Goal: Information Seeking & Learning: Learn about a topic

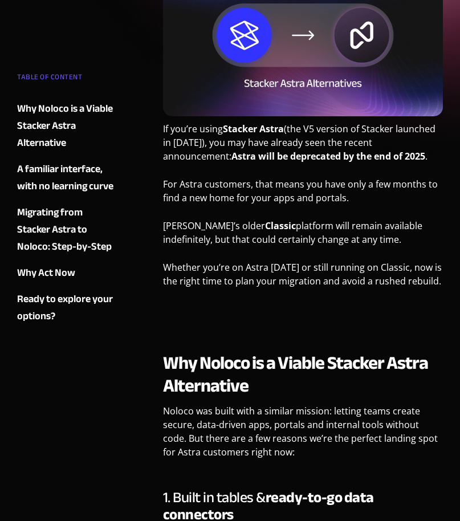
scroll to position [245, 0]
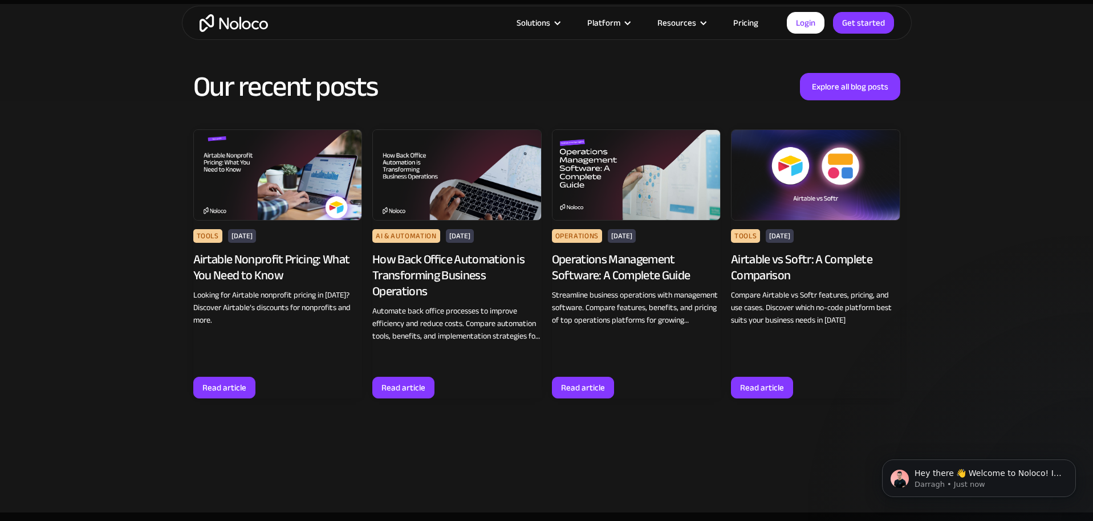
scroll to position [3198, 0]
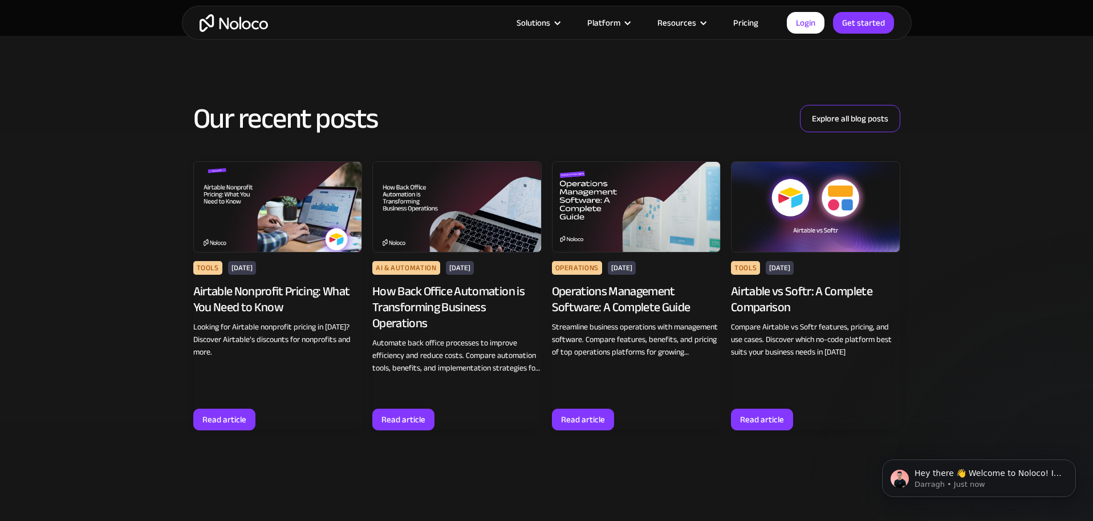
click at [864, 105] on link "Explore all blog posts" at bounding box center [850, 118] width 100 height 27
click at [840, 105] on link "Explore all blog posts" at bounding box center [850, 118] width 100 height 27
click at [847, 105] on link "Explore all blog posts" at bounding box center [850, 118] width 100 height 27
click at [981, 88] on div "Our recent posts Explore all blog posts Tools Aug 19, 2025 Airtable Nonprofit P…" at bounding box center [546, 290] width 1093 height 509
click at [847, 112] on link "Explore all blog posts" at bounding box center [850, 118] width 100 height 27
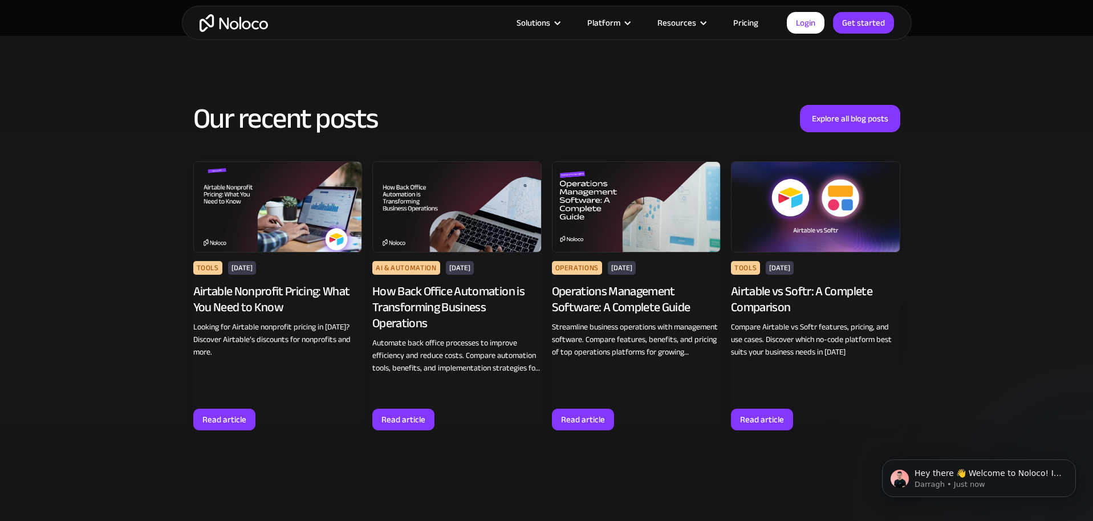
click at [239, 19] on img "home" at bounding box center [234, 23] width 68 height 18
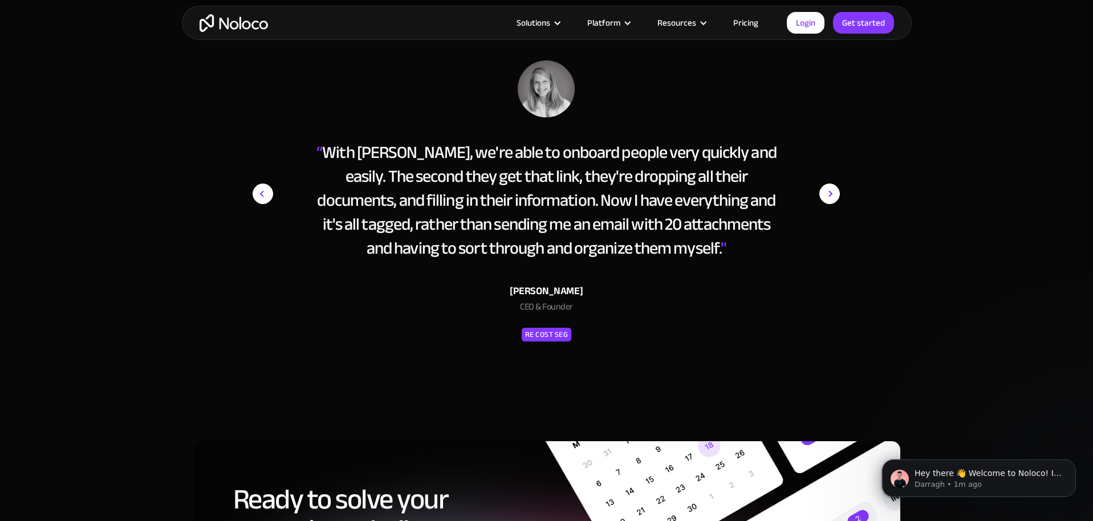
scroll to position [4643, 0]
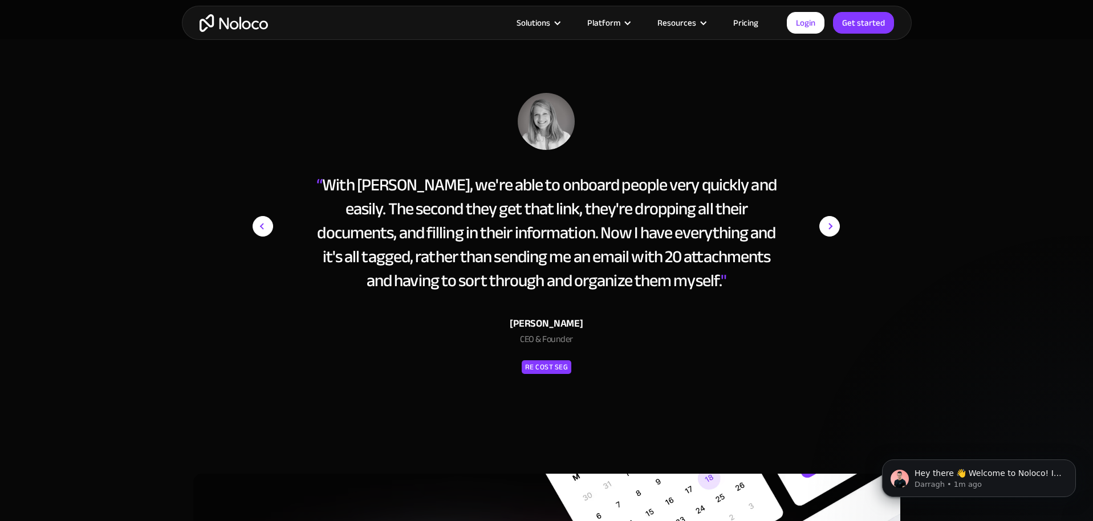
click at [830, 221] on img "next slide" at bounding box center [829, 226] width 21 height 267
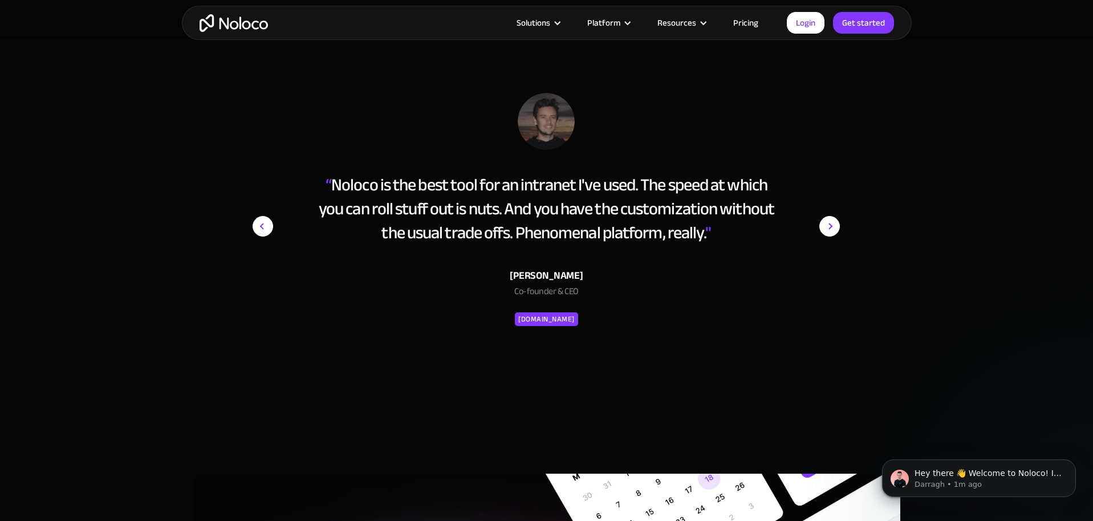
click at [830, 221] on img "next slide" at bounding box center [829, 226] width 21 height 267
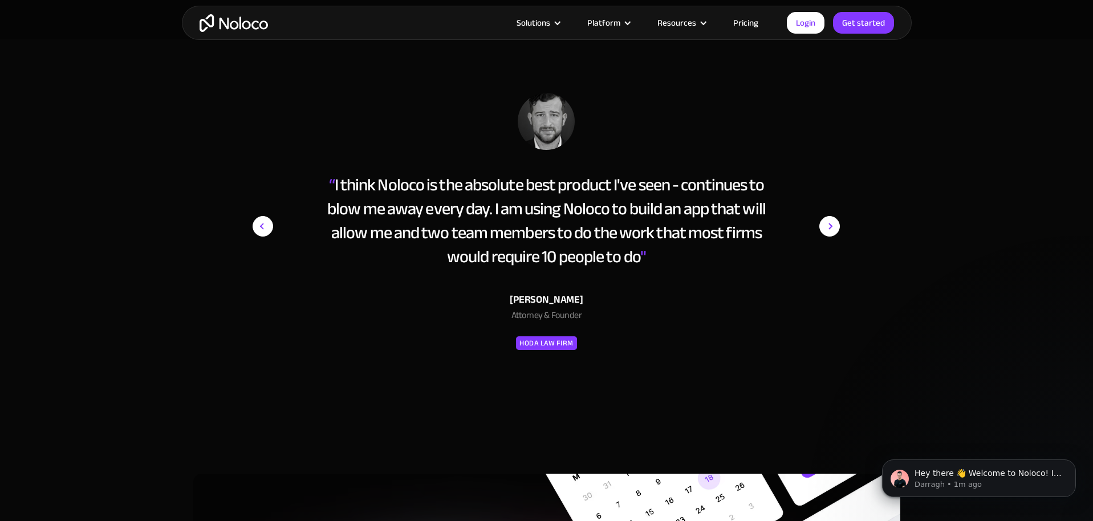
click at [830, 221] on img "next slide" at bounding box center [829, 226] width 21 height 267
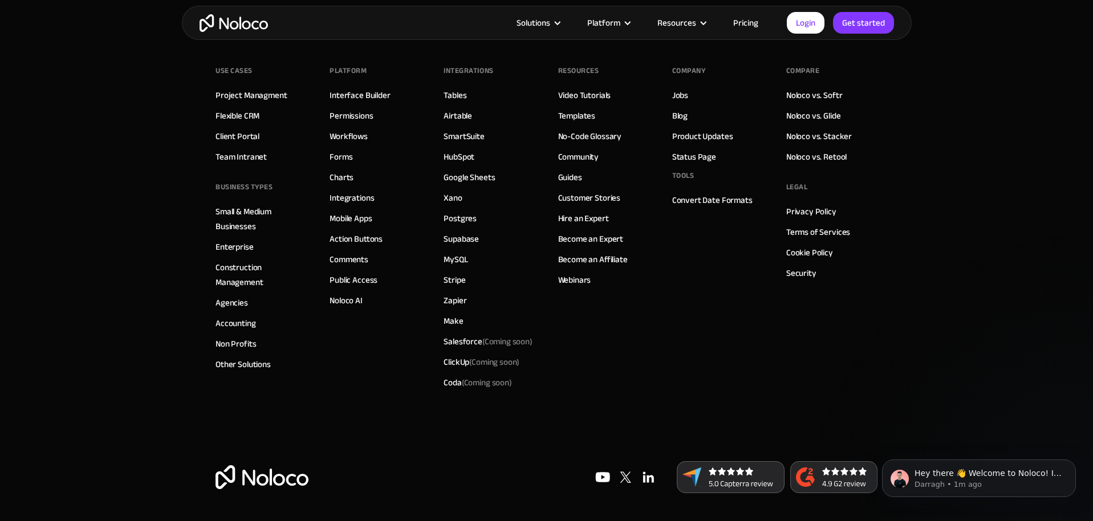
scroll to position [6059, 0]
click at [689, 136] on link "Product Updates" at bounding box center [702, 135] width 61 height 15
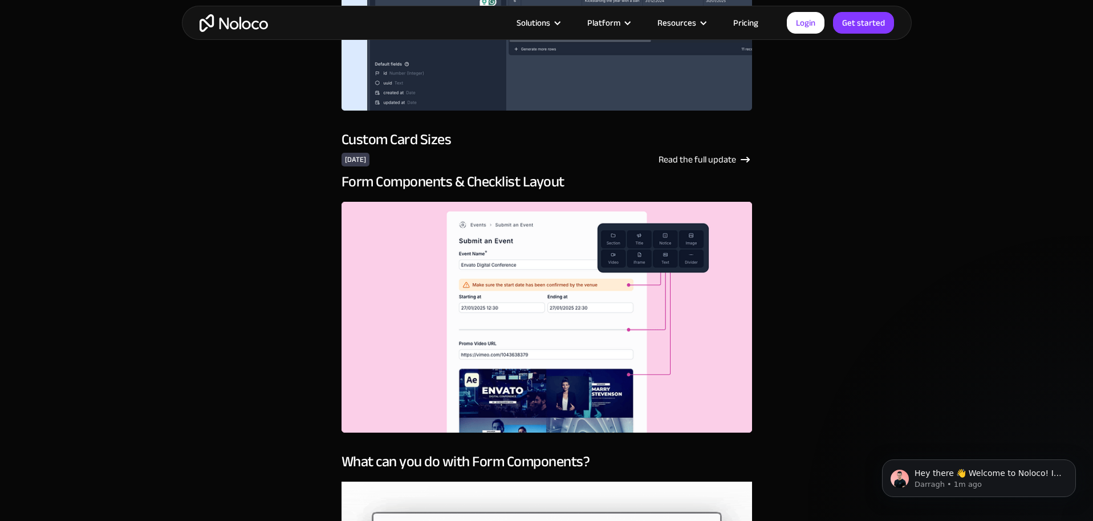
scroll to position [1058, 0]
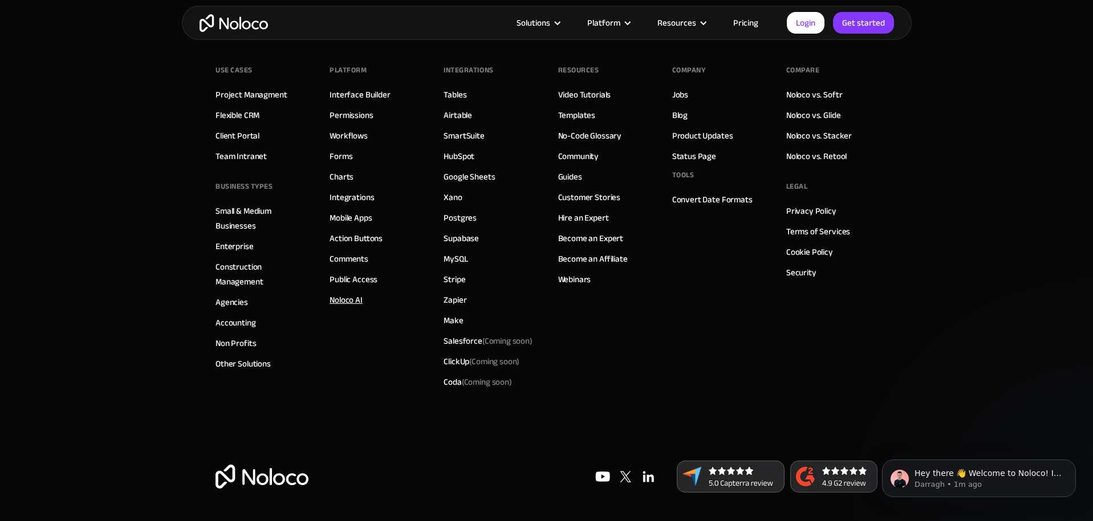
click at [340, 300] on link "Noloco AI" at bounding box center [346, 299] width 33 height 15
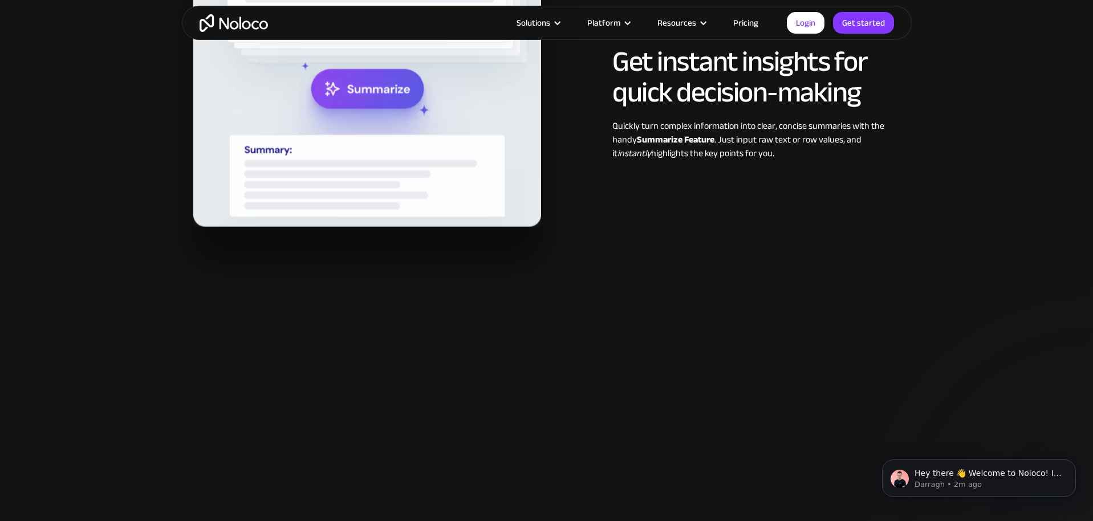
scroll to position [1276, 0]
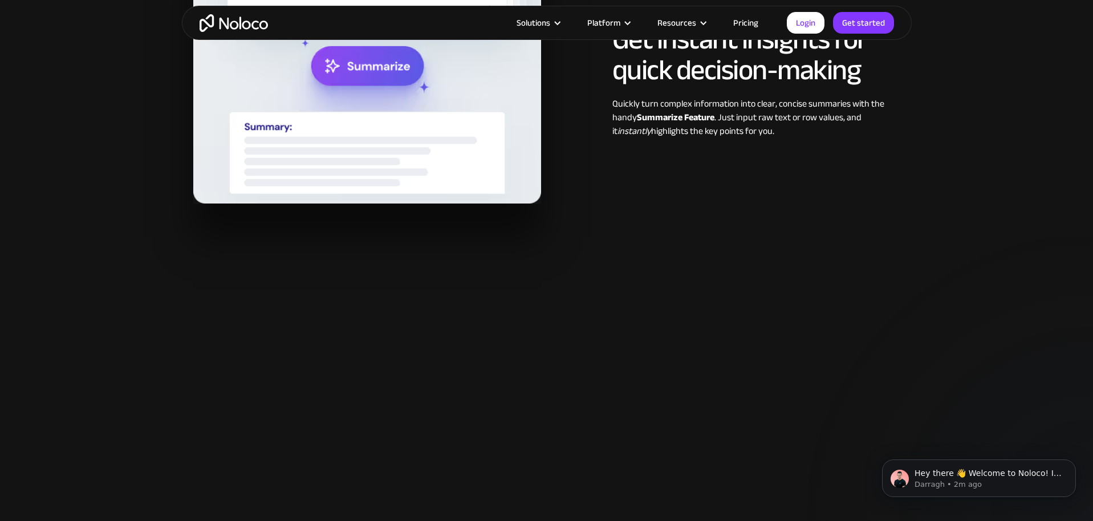
click at [745, 21] on link "Pricing" at bounding box center [746, 22] width 54 height 15
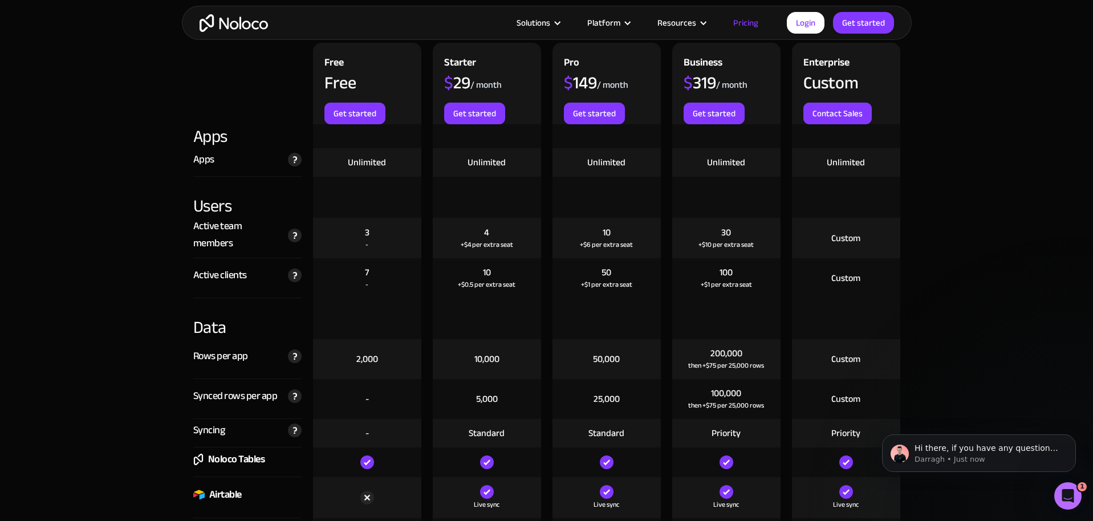
scroll to position [1256, 0]
